Goal: Task Accomplishment & Management: Manage account settings

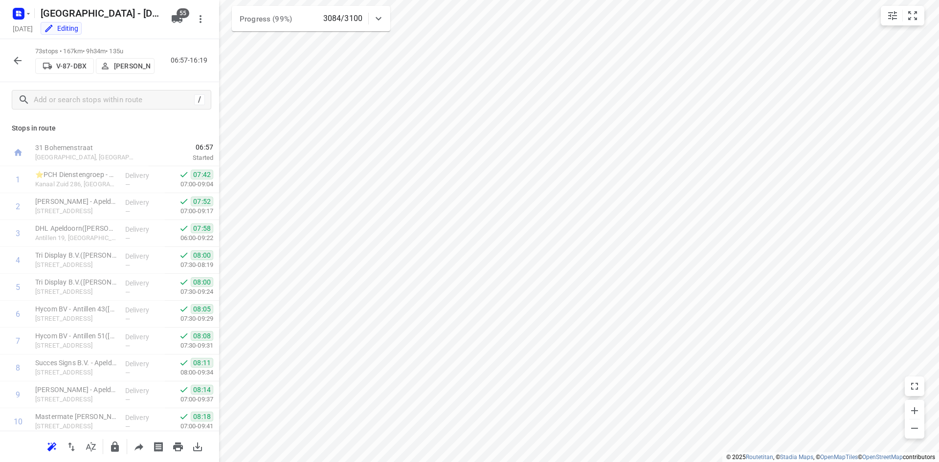
scroll to position [1412, 0]
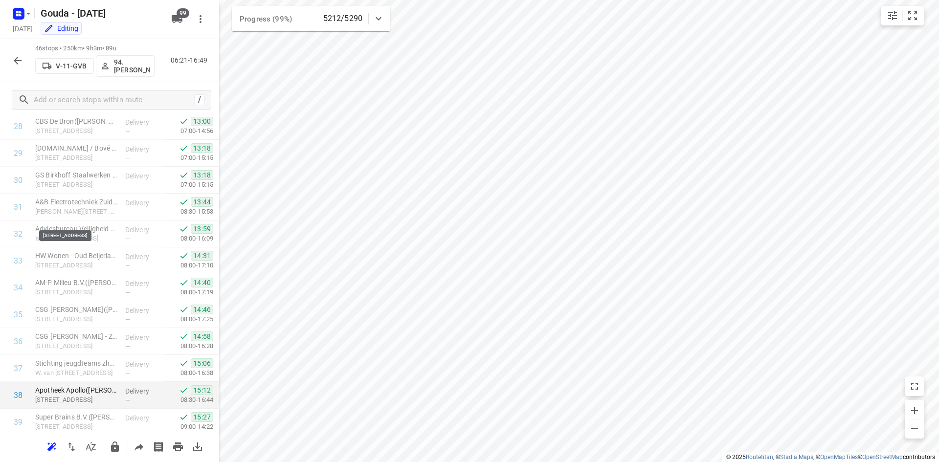
scroll to position [1000, 0]
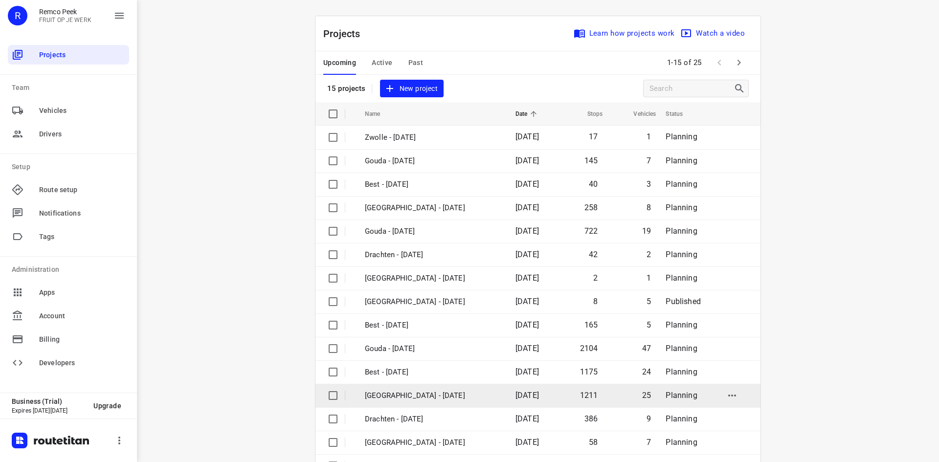
scroll to position [32, 0]
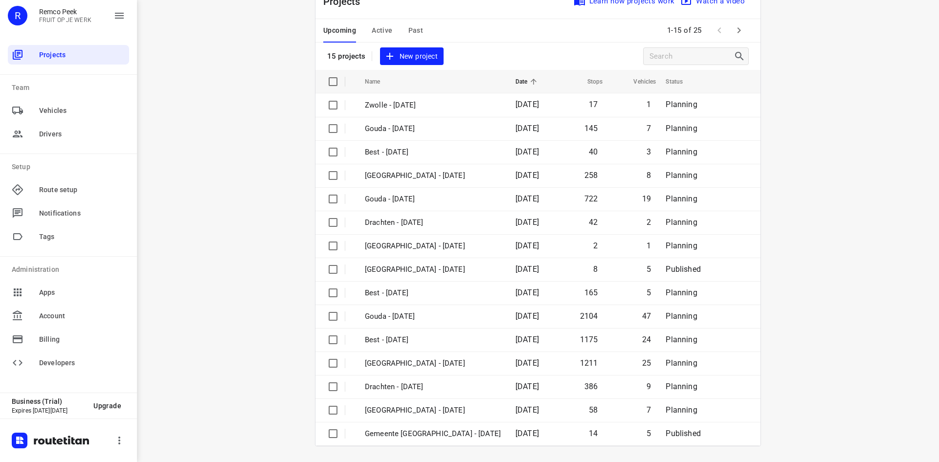
click at [738, 29] on icon "button" at bounding box center [739, 30] width 12 height 12
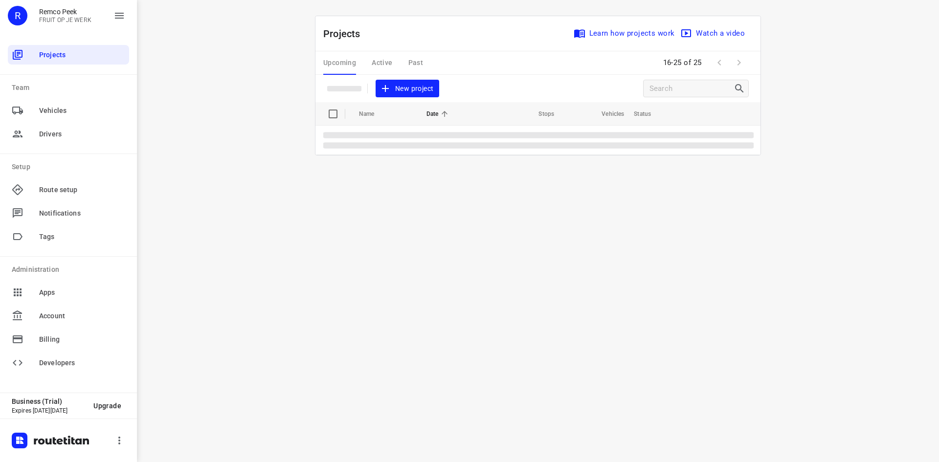
scroll to position [0, 0]
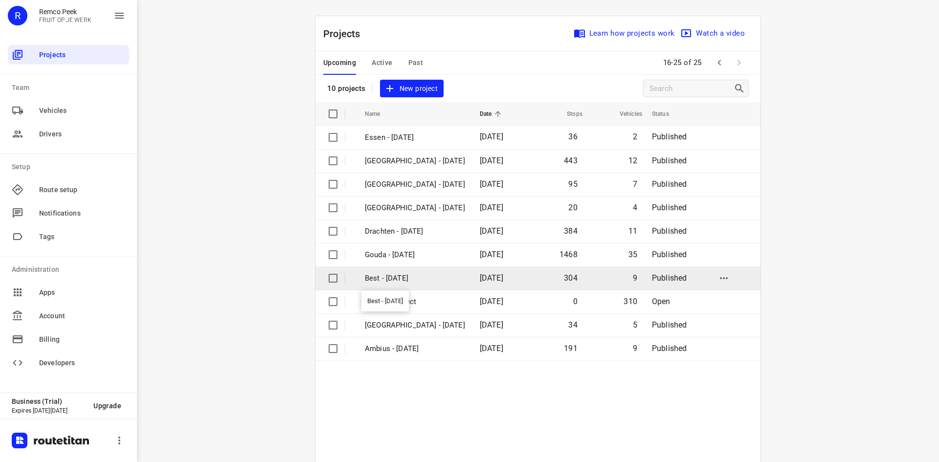
click at [404, 274] on p "Best - Tuesday" at bounding box center [415, 278] width 100 height 11
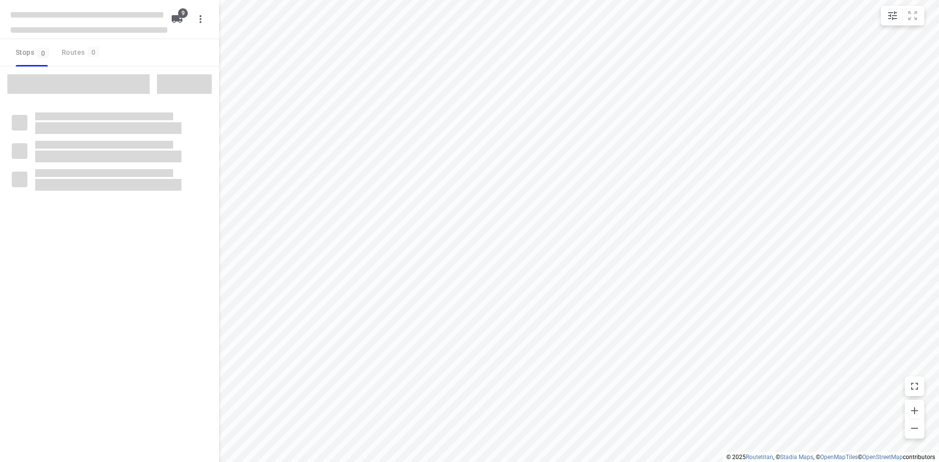
checkbox input "true"
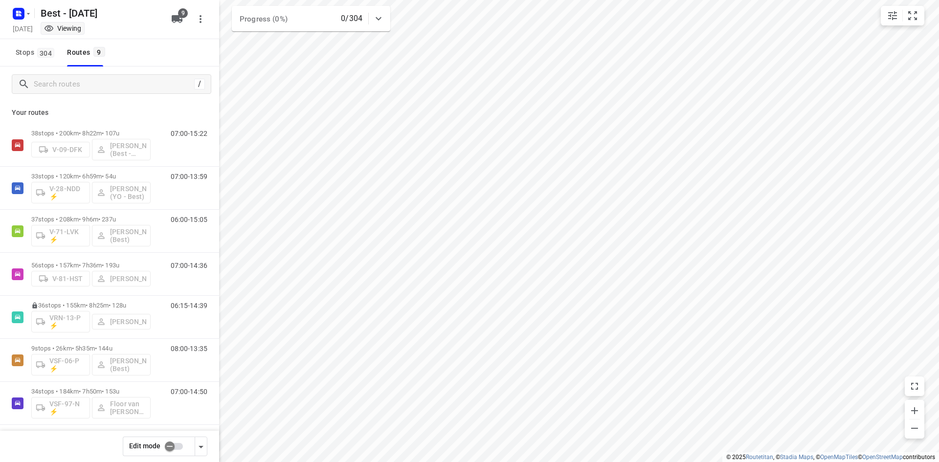
click at [24, 4] on div at bounding box center [20, 13] width 23 height 19
click at [26, 10] on icon "button" at bounding box center [28, 14] width 8 height 8
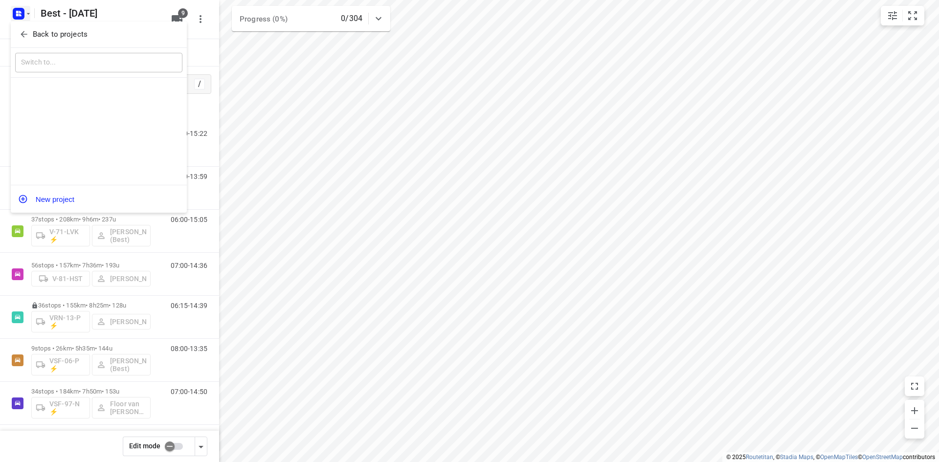
drag, startPoint x: 47, startPoint y: 23, endPoint x: 52, endPoint y: 27, distance: 6.3
click at [47, 23] on div "Back to projects" at bounding box center [99, 35] width 176 height 26
click at [57, 32] on p "Back to projects" at bounding box center [60, 34] width 55 height 11
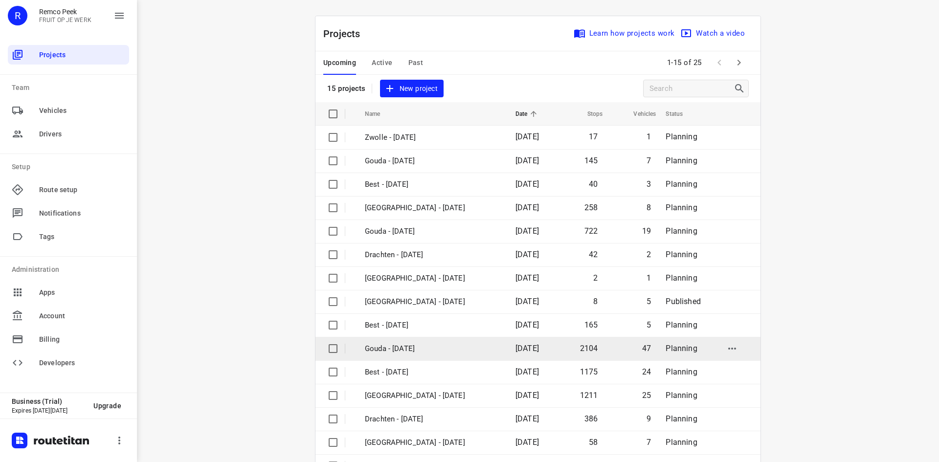
scroll to position [32, 0]
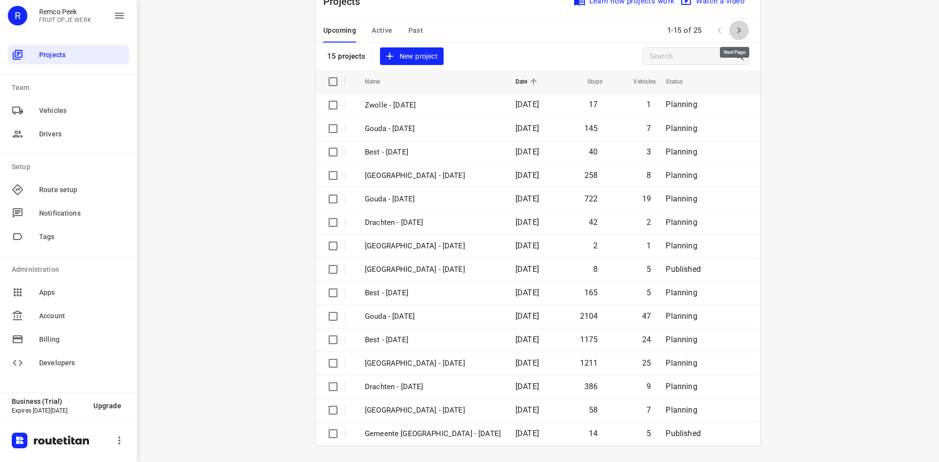
click at [741, 27] on button "button" at bounding box center [739, 31] width 20 height 20
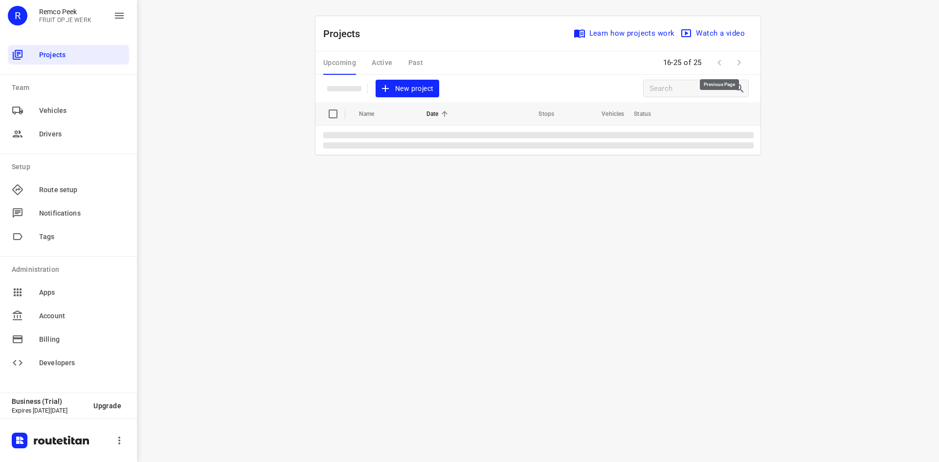
scroll to position [0, 0]
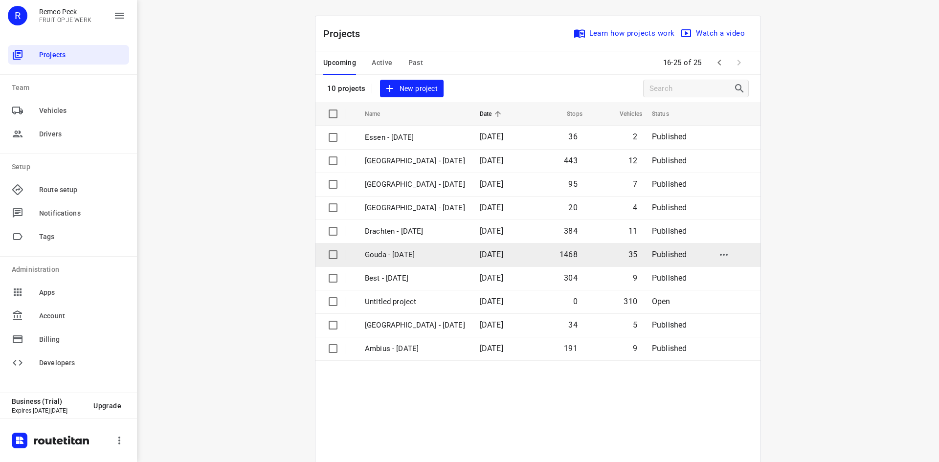
click at [419, 252] on p "Gouda - Tuesday" at bounding box center [415, 254] width 100 height 11
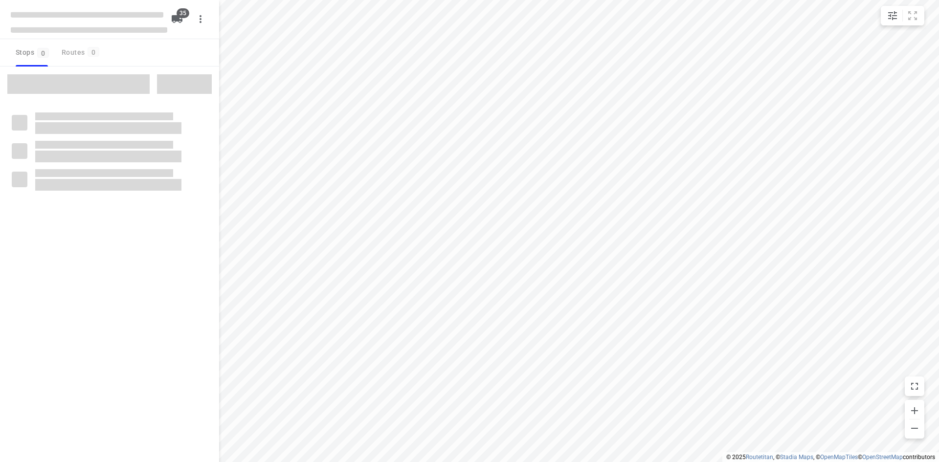
checkbox input "true"
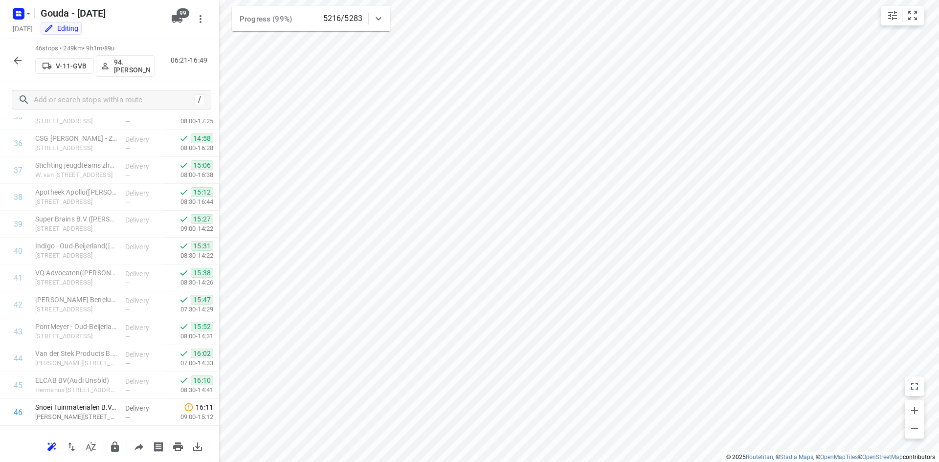
scroll to position [1027, 0]
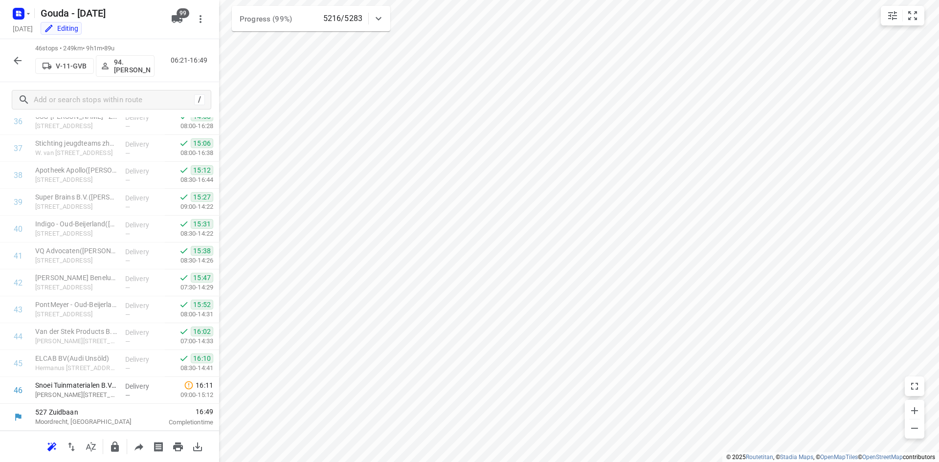
click at [15, 62] on icon "button" at bounding box center [18, 61] width 8 height 8
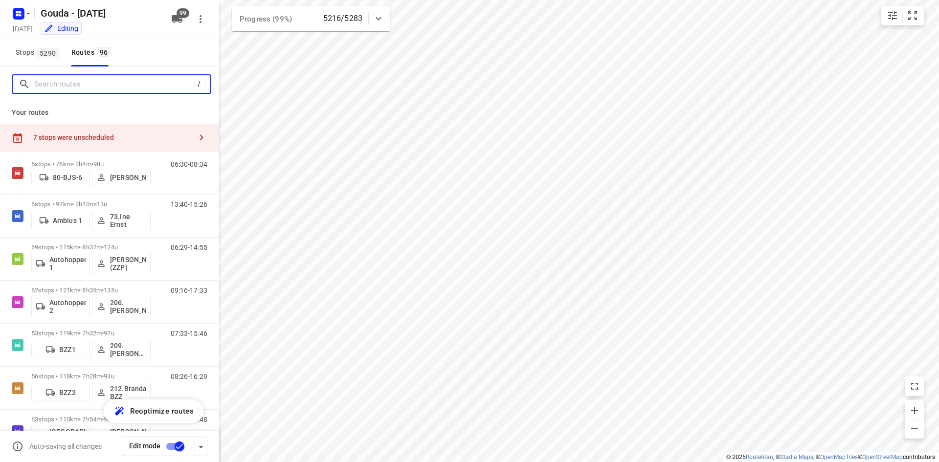
click at [87, 85] on input "Search routes" at bounding box center [113, 84] width 159 height 15
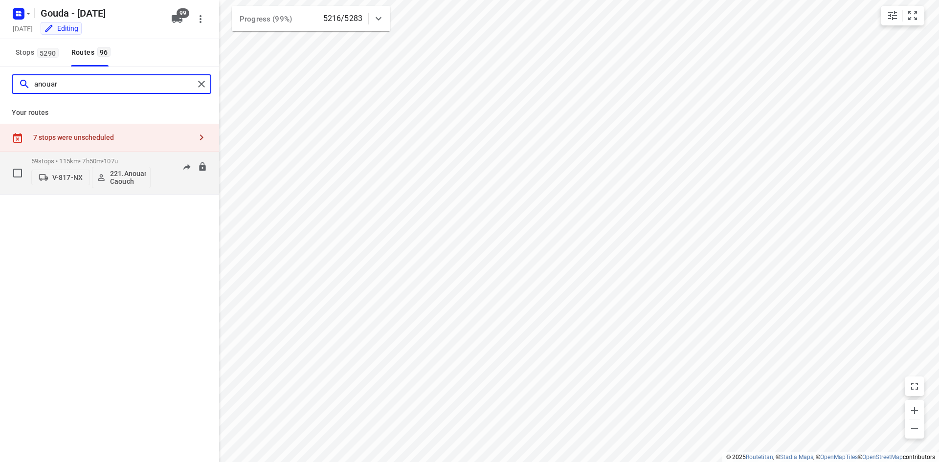
type input "anouar"
click at [104, 160] on span "•" at bounding box center [103, 160] width 2 height 7
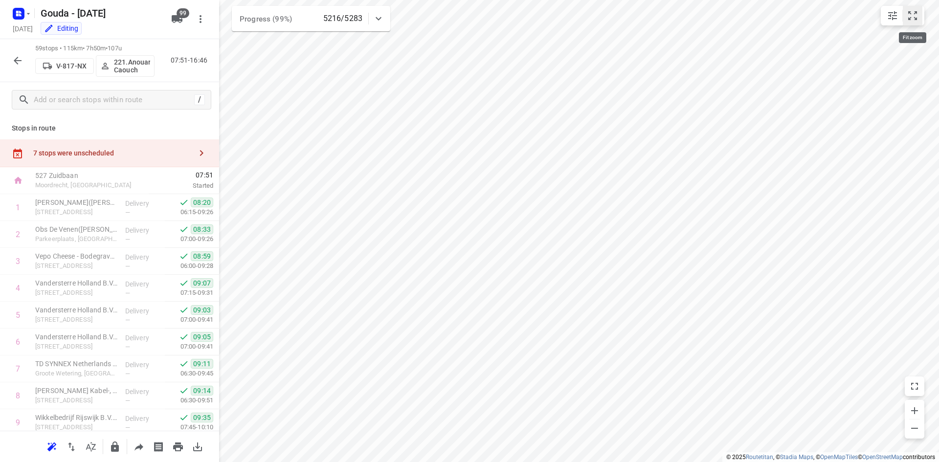
click at [915, 21] on icon "small contained button group" at bounding box center [913, 16] width 12 height 12
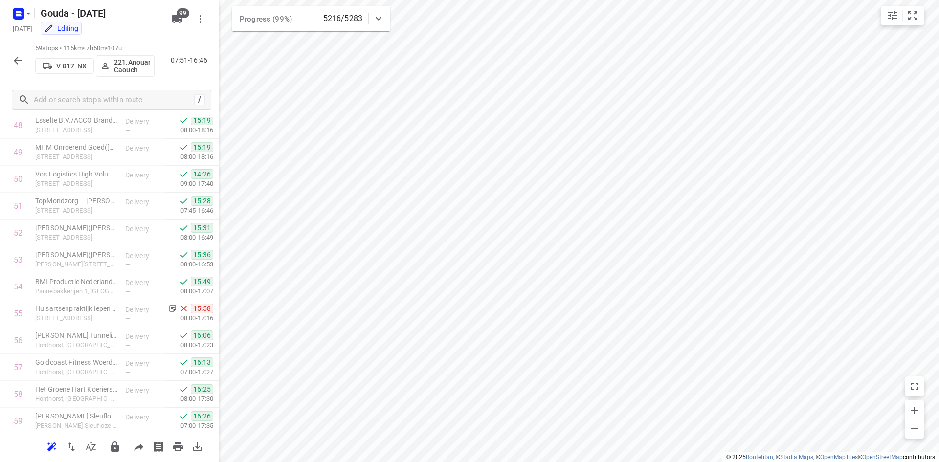
scroll to position [1377, 0]
